Goal: Information Seeking & Learning: Find specific fact

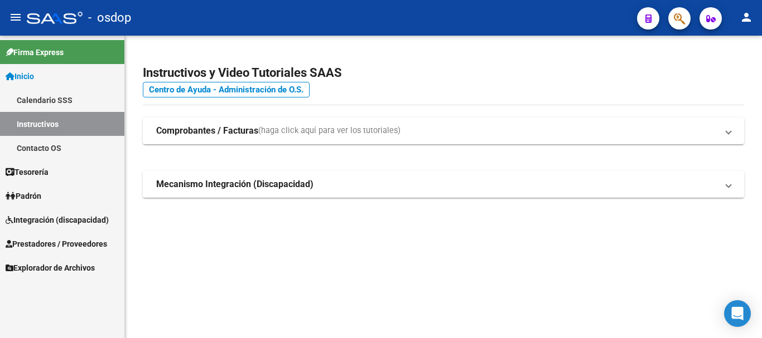
click at [65, 245] on span "Prestadores / Proveedores" at bounding box center [56, 244] width 101 height 12
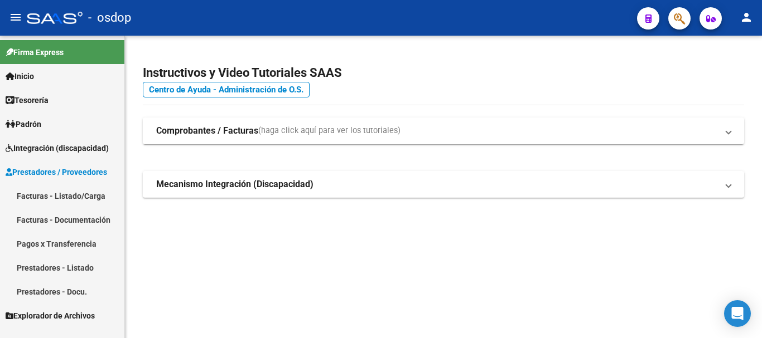
click at [61, 267] on link "Prestadores - Listado" at bounding box center [62, 268] width 124 height 24
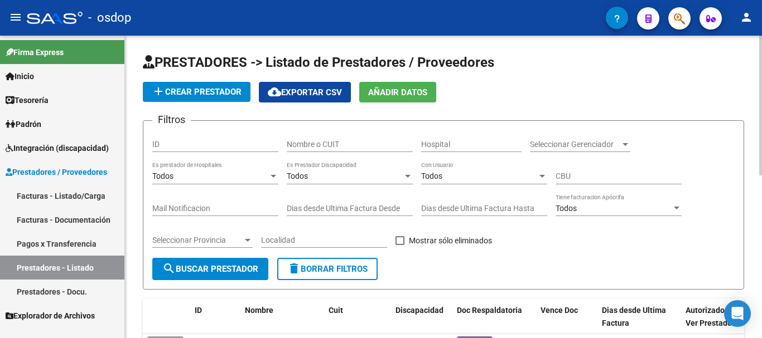
click at [328, 144] on input "Nombre o CUIT" at bounding box center [350, 144] width 126 height 9
type input "siret"
click at [211, 264] on span "search Buscar Prestador" at bounding box center [210, 269] width 96 height 10
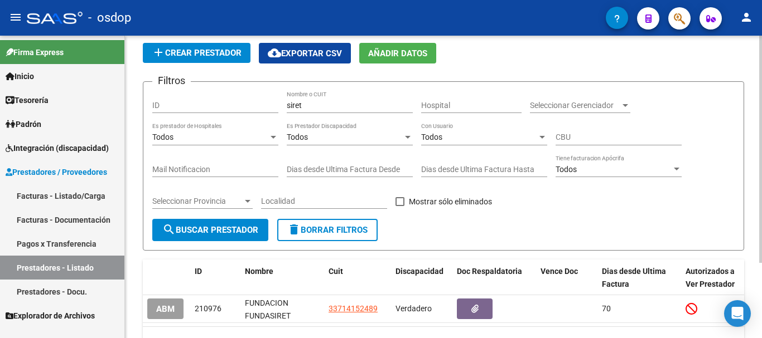
scroll to position [100, 0]
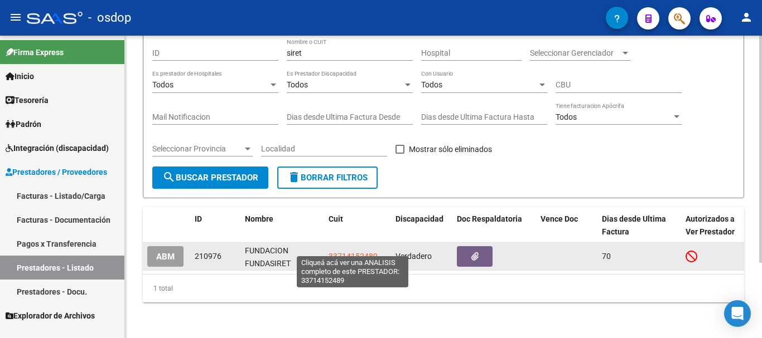
click at [336, 252] on span "33714152489" at bounding box center [352, 256] width 49 height 9
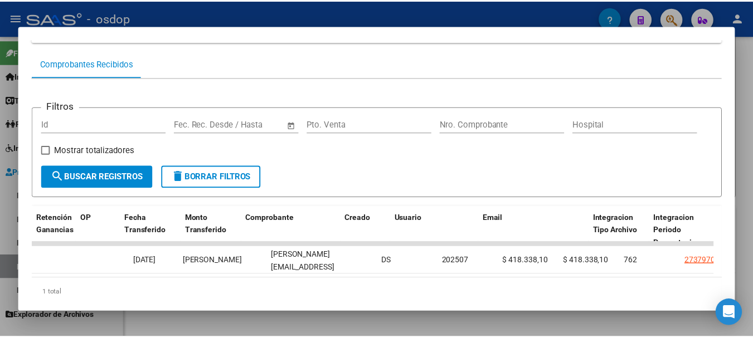
scroll to position [0, 0]
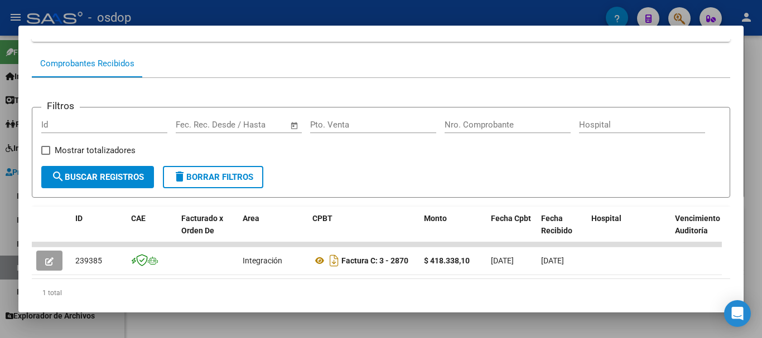
click at [354, 12] on div at bounding box center [381, 169] width 762 height 338
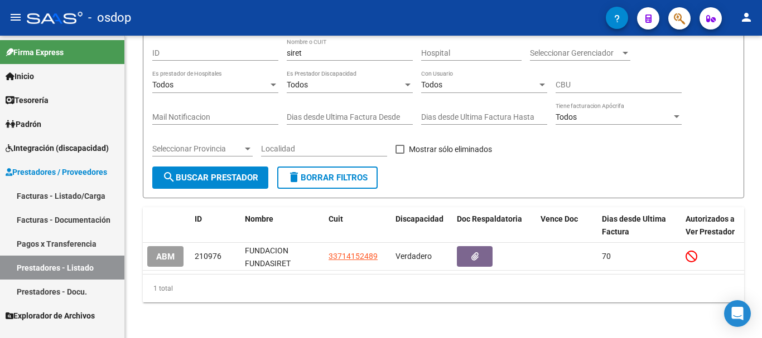
click at [743, 18] on mat-icon "person" at bounding box center [745, 17] width 13 height 13
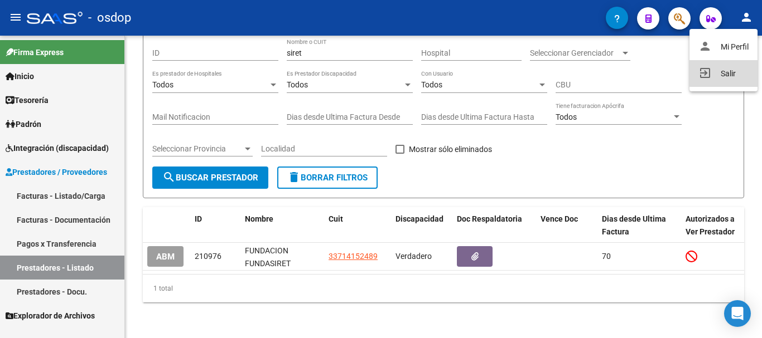
click at [726, 73] on button "exit_to_app Salir" at bounding box center [723, 73] width 68 height 27
